Goal: Find specific page/section: Find specific page/section

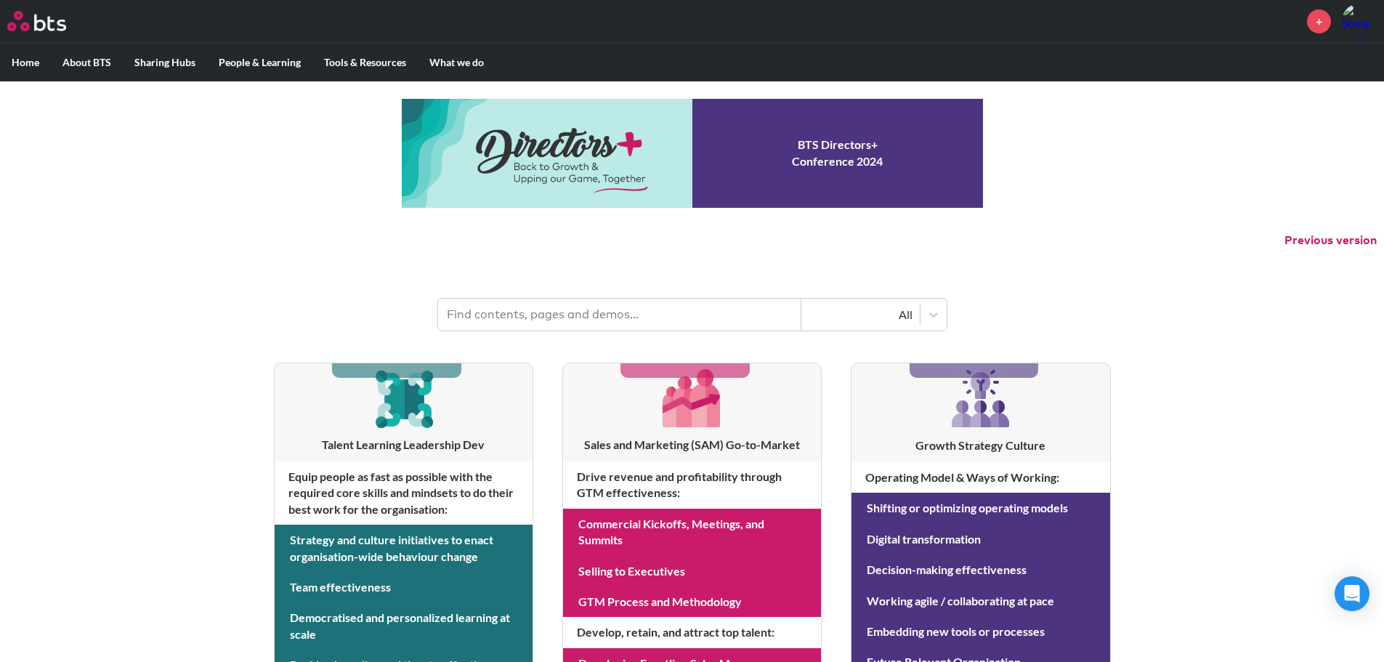
click at [451, 312] on input "text" at bounding box center [619, 315] width 363 height 32
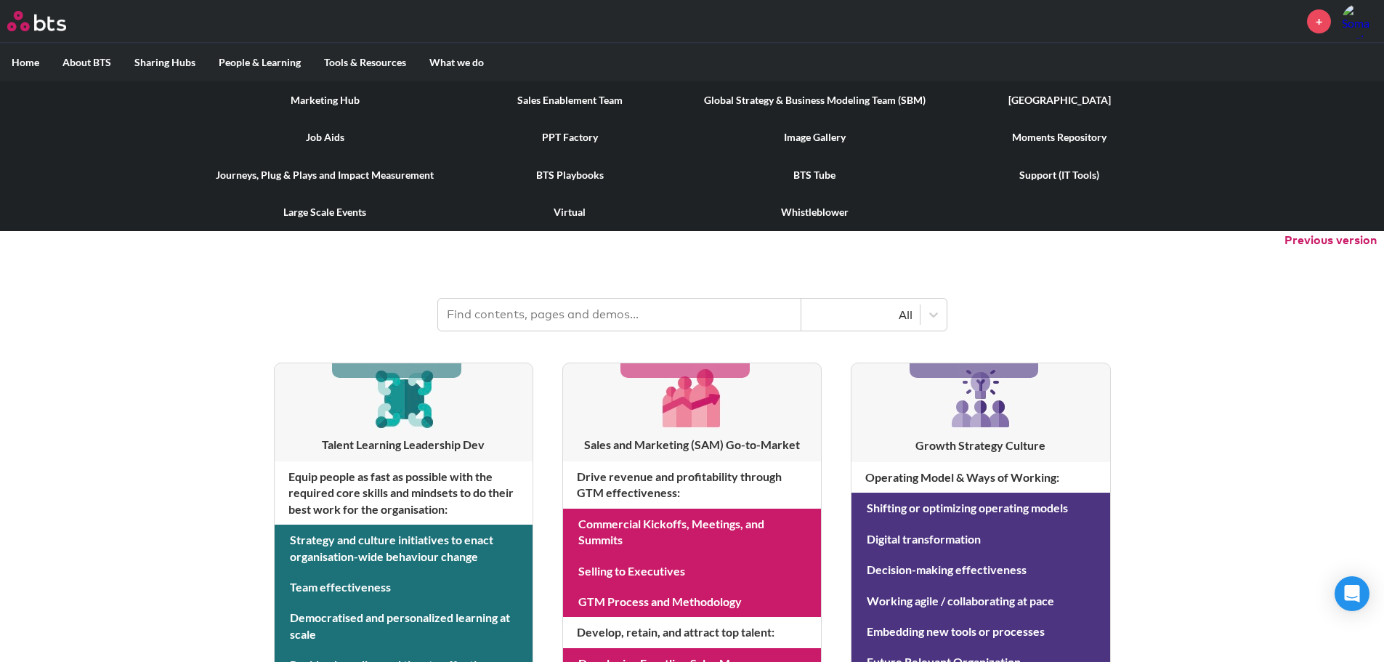
click at [1050, 97] on link "[GEOGRAPHIC_DATA]" at bounding box center [1059, 100] width 245 height 38
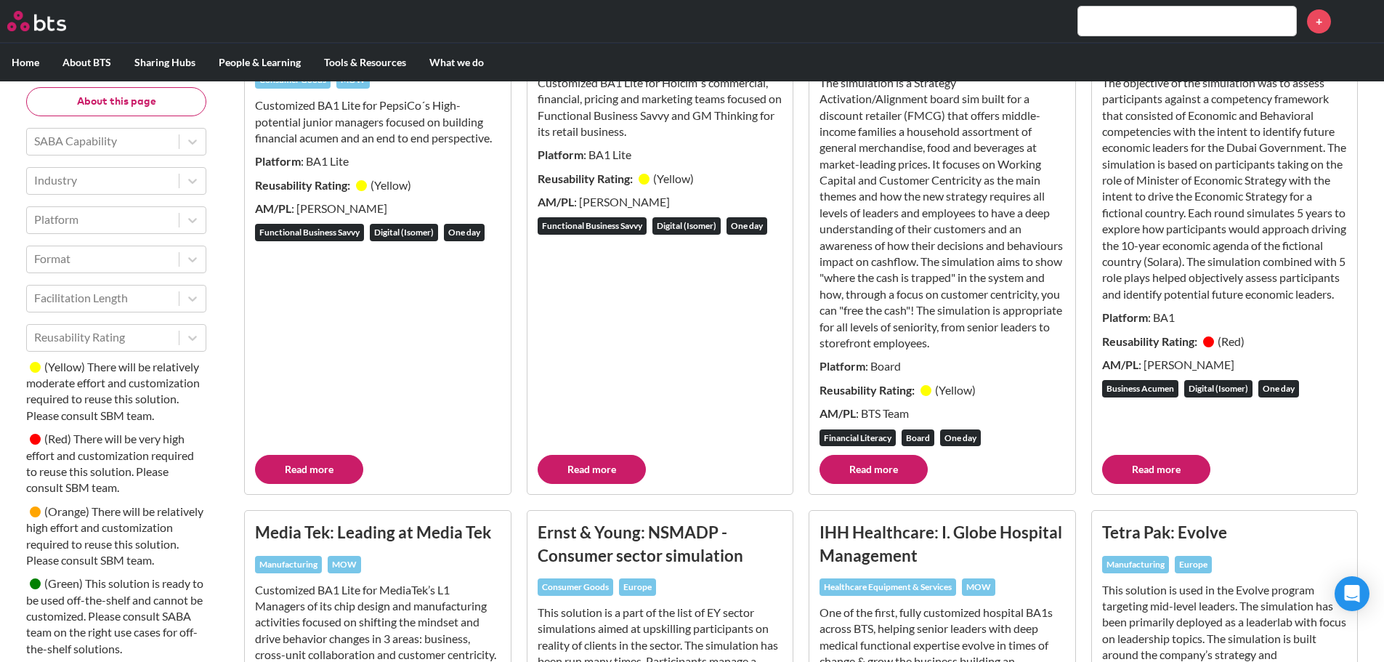
scroll to position [291, 0]
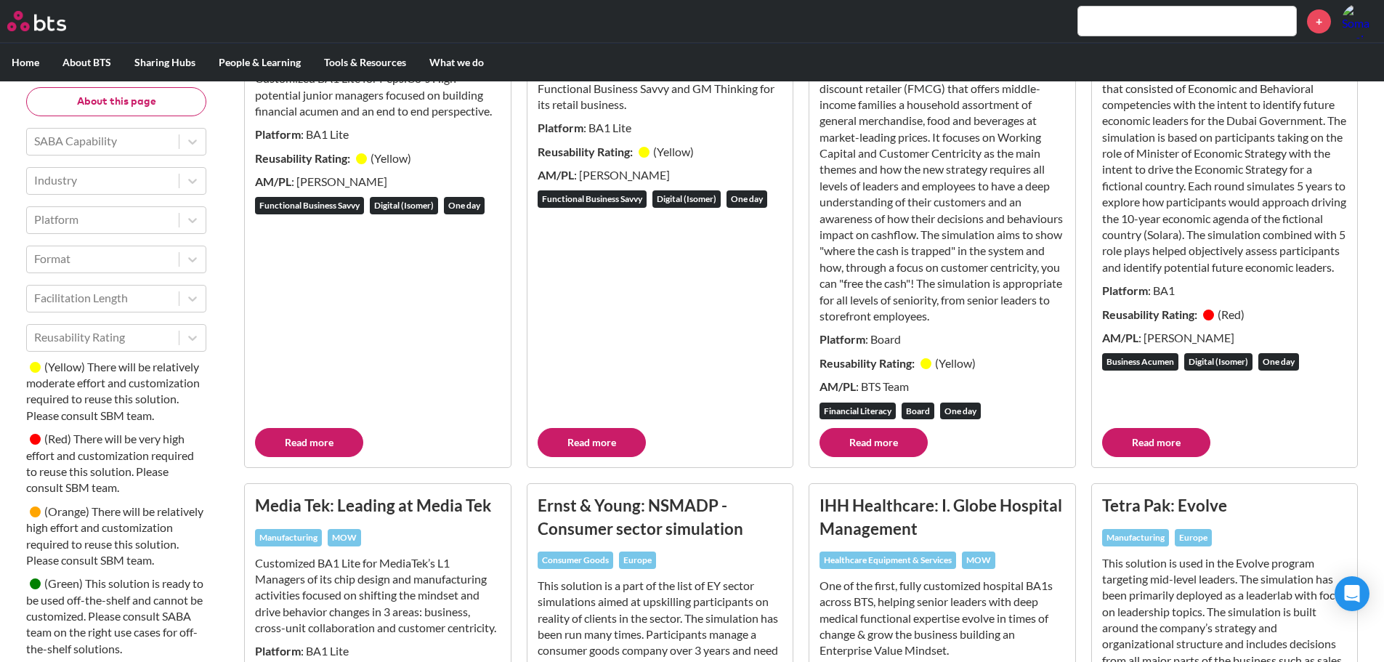
click at [867, 457] on link "Read more" at bounding box center [873, 442] width 108 height 29
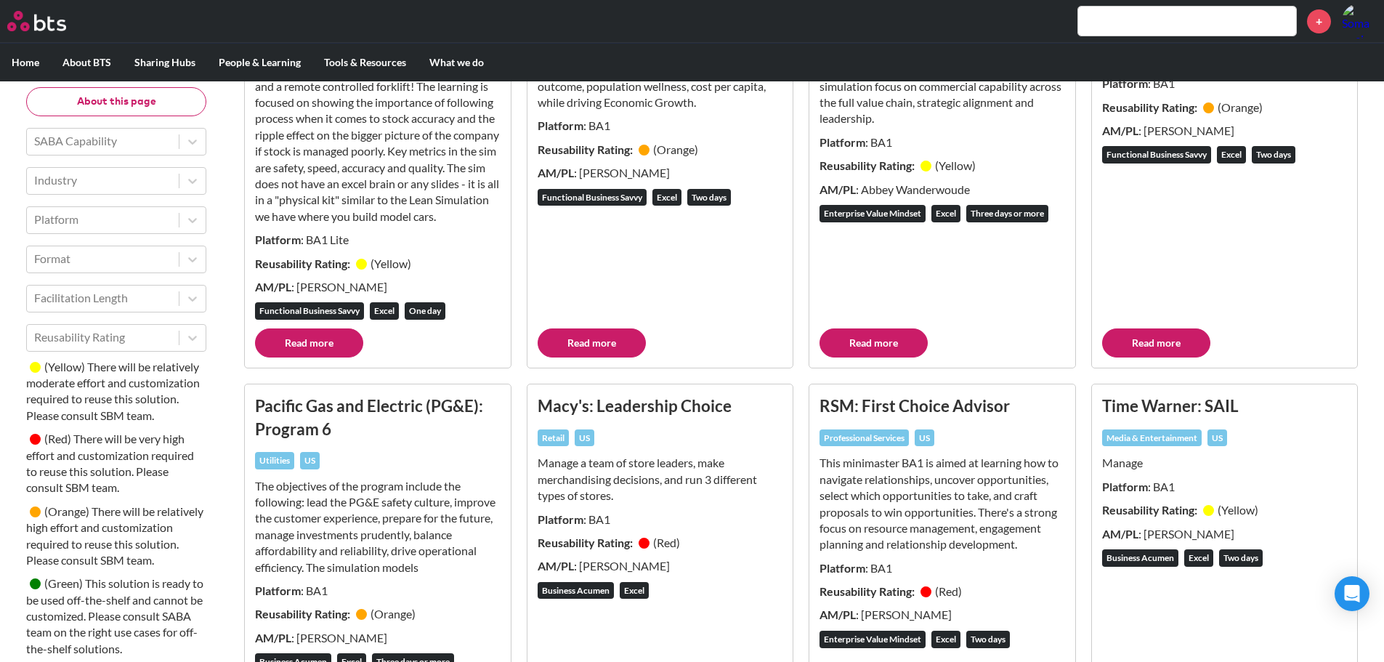
scroll to position [8091, 0]
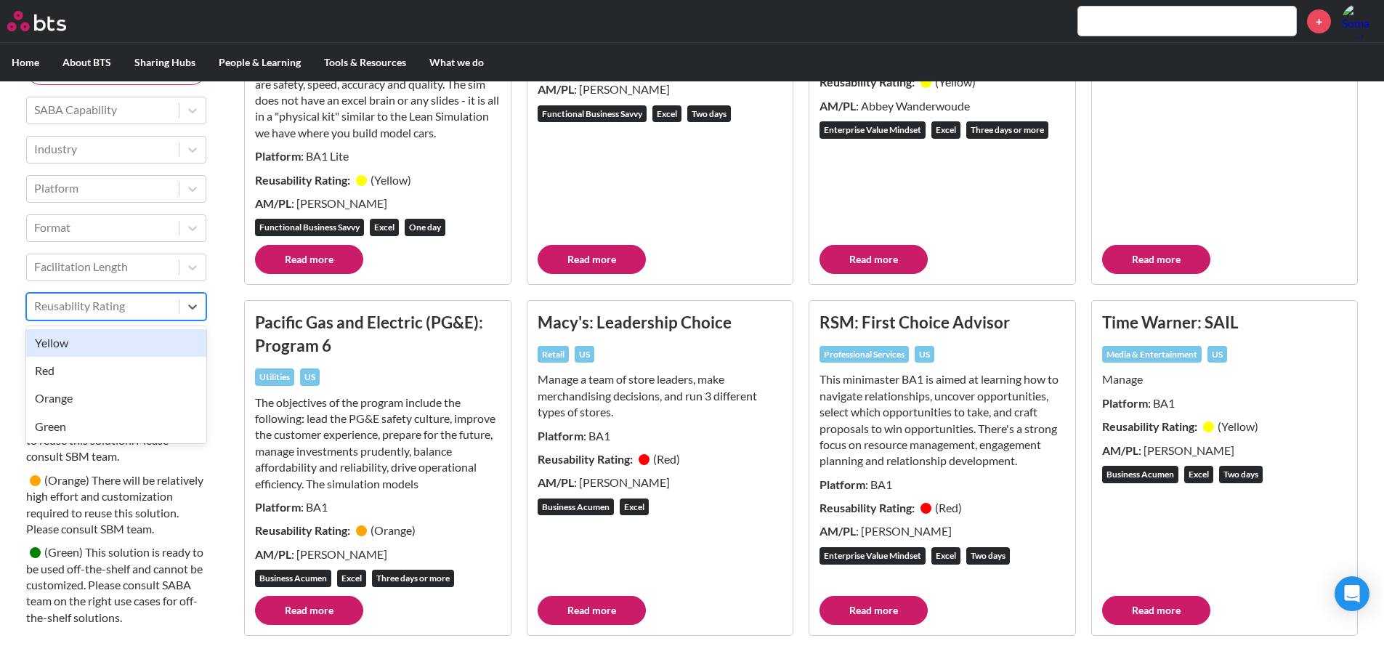
click at [98, 296] on div at bounding box center [102, 305] width 137 height 19
click at [96, 296] on div at bounding box center [102, 305] width 137 height 19
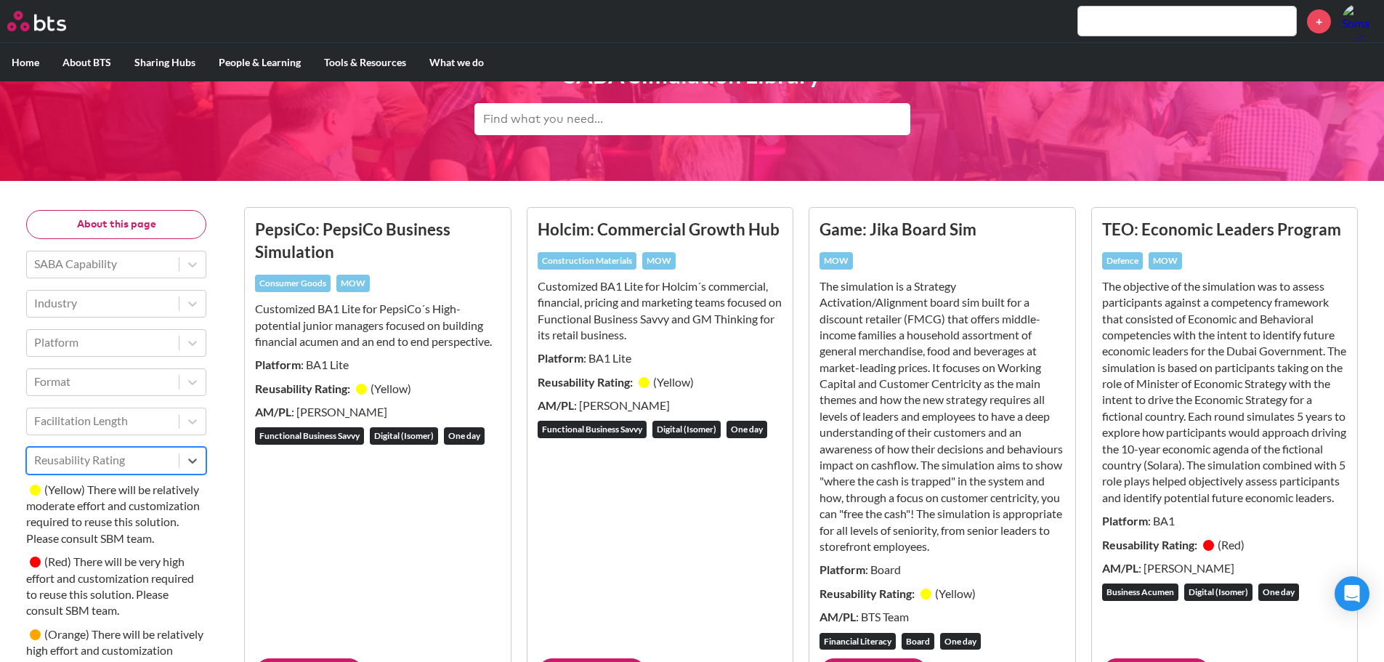
scroll to position [0, 0]
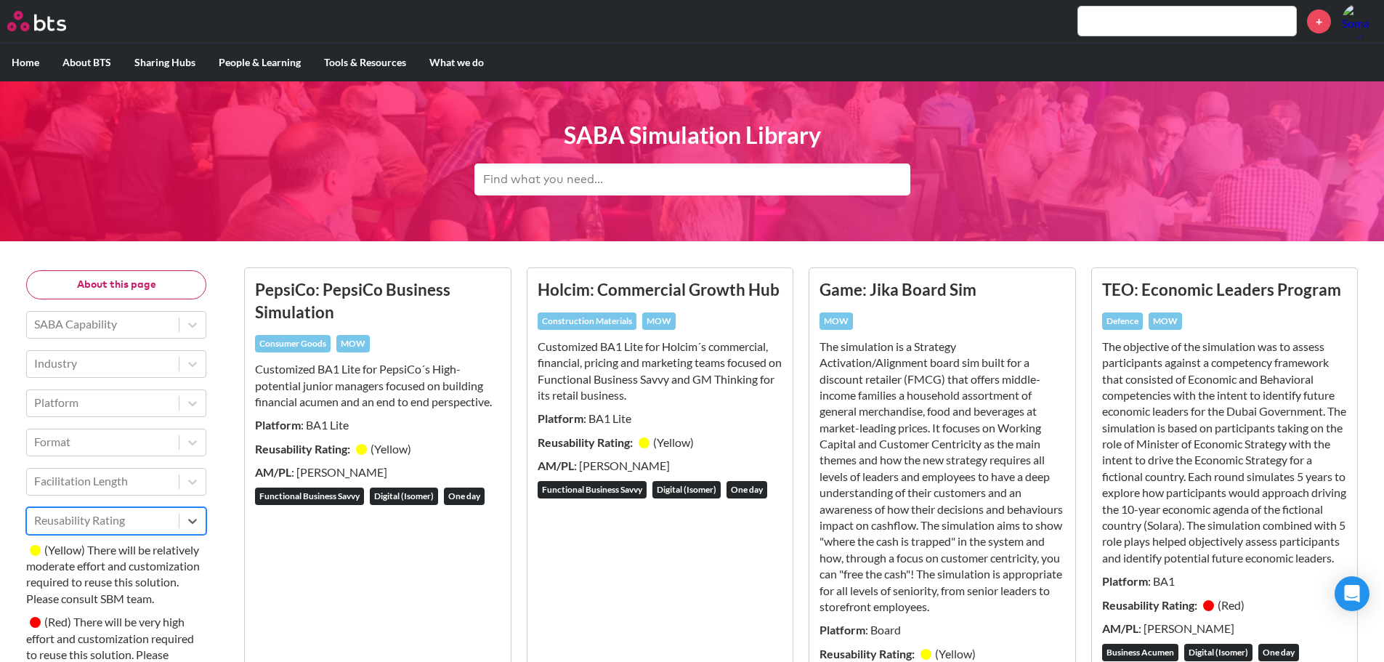
click at [542, 183] on input "text" at bounding box center [692, 179] width 436 height 32
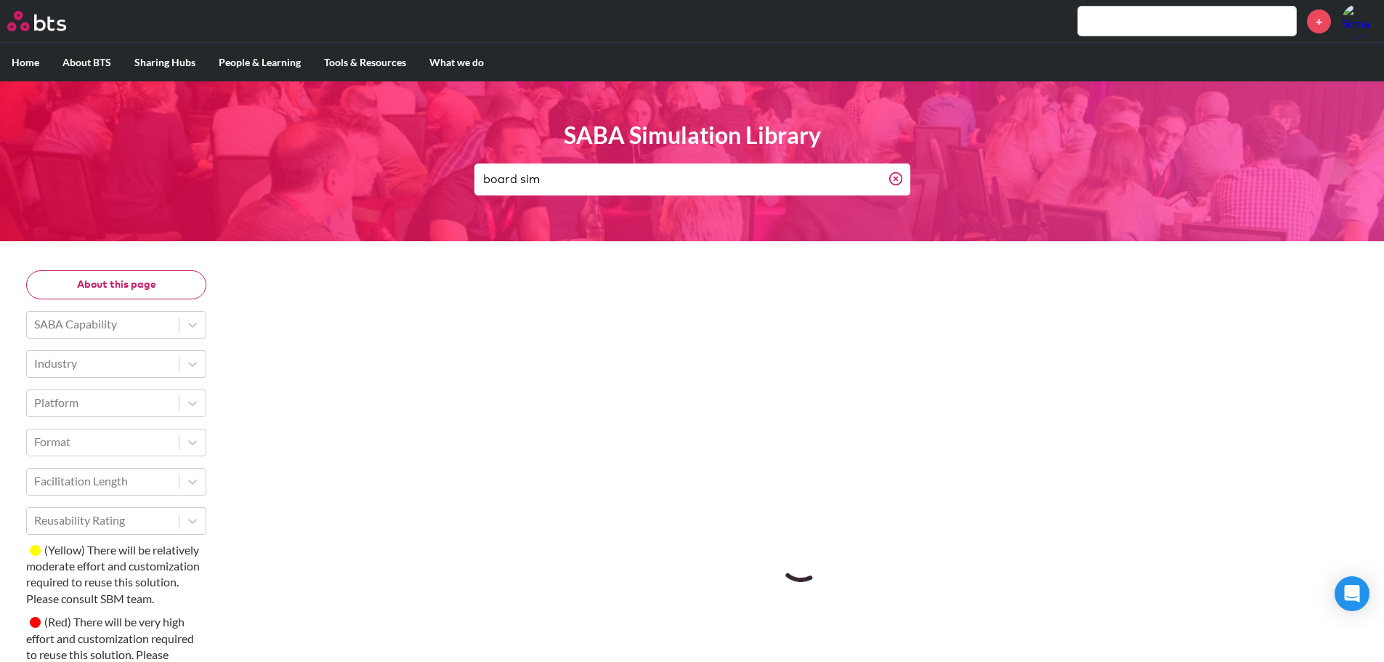
type input "board sim"
